Goal: Book appointment/travel/reservation

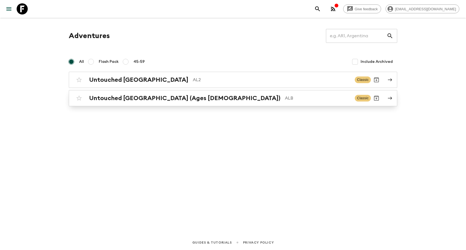
click at [116, 97] on h2 "Untouched [GEOGRAPHIC_DATA] (Ages [DEMOGRAPHIC_DATA])" at bounding box center [185, 97] width 192 height 7
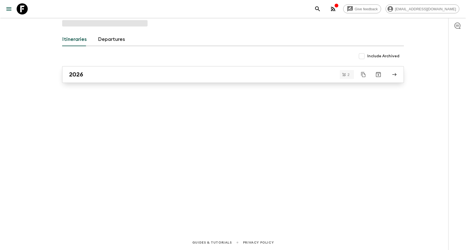
click at [127, 79] on link "2026" at bounding box center [233, 74] width 342 height 17
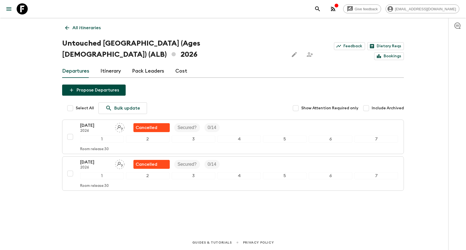
click at [82, 28] on p "All itineraries" at bounding box center [86, 27] width 28 height 7
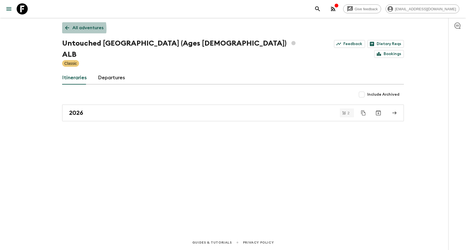
click at [67, 29] on icon at bounding box center [67, 28] width 4 height 4
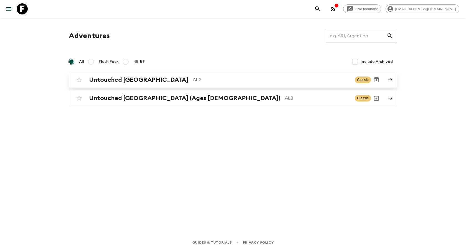
click at [125, 78] on h2 "Untouched [GEOGRAPHIC_DATA]" at bounding box center [138, 79] width 99 height 7
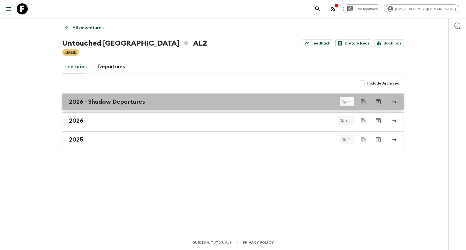
click at [138, 99] on h2 "2026 - Shadow Departures" at bounding box center [107, 101] width 76 height 7
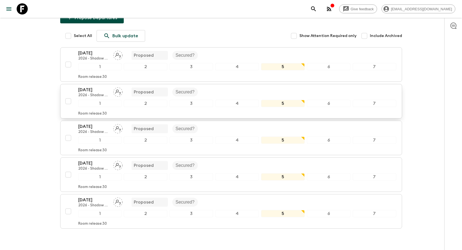
scroll to position [62, 0]
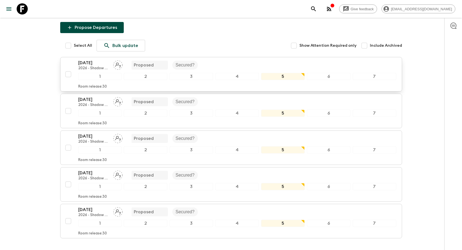
click at [101, 59] on p "[DATE]" at bounding box center [93, 62] width 31 height 7
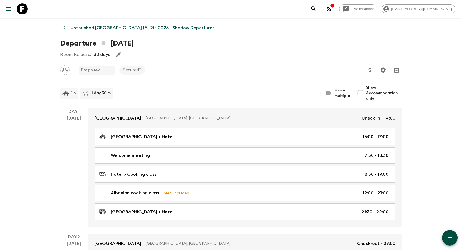
click at [66, 27] on icon at bounding box center [65, 28] width 6 height 6
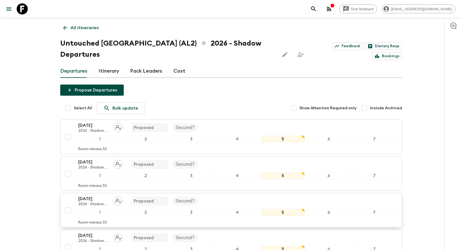
click at [94, 195] on p "[DATE]" at bounding box center [93, 198] width 31 height 7
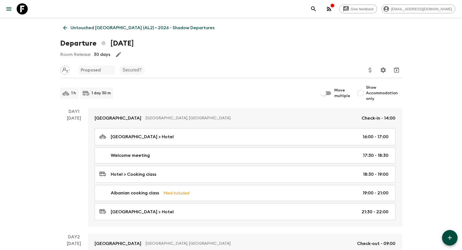
click at [87, 24] on link "Untouched [GEOGRAPHIC_DATA] (AL2) • 2026 - Shadow Departures" at bounding box center [138, 27] width 157 height 11
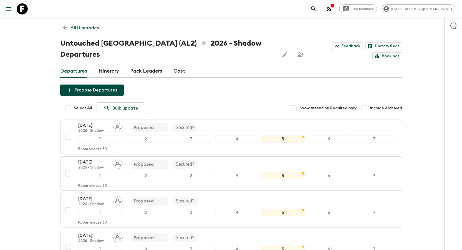
scroll to position [28, 0]
